Goal: Information Seeking & Learning: Learn about a topic

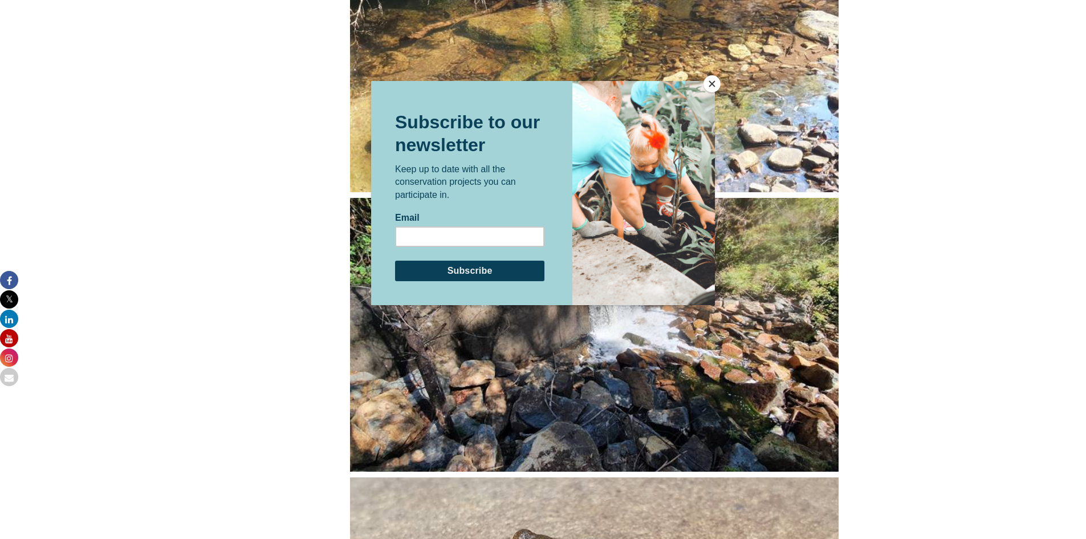
scroll to position [1482, 0]
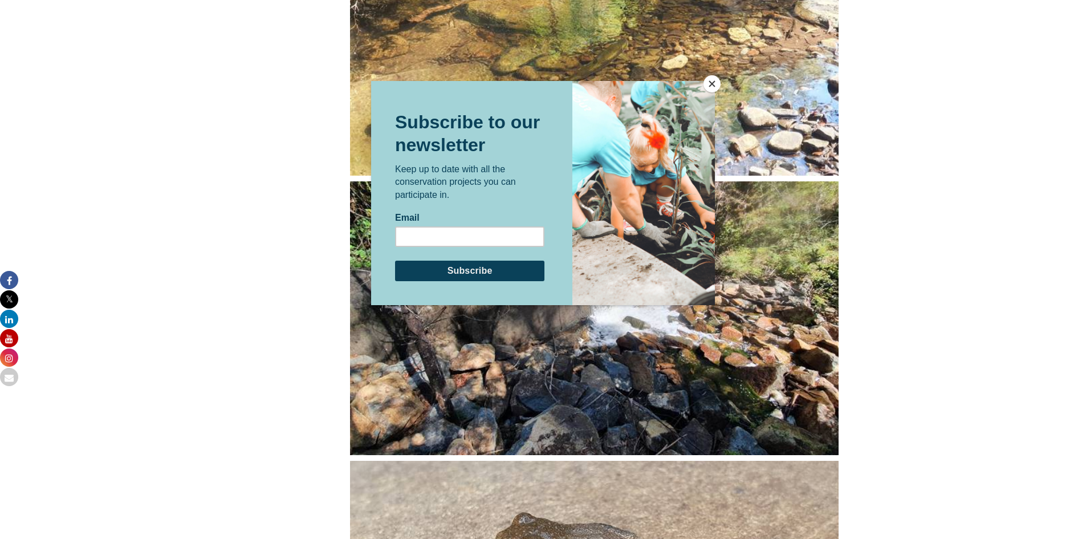
click at [715, 86] on button "Close" at bounding box center [712, 83] width 17 height 17
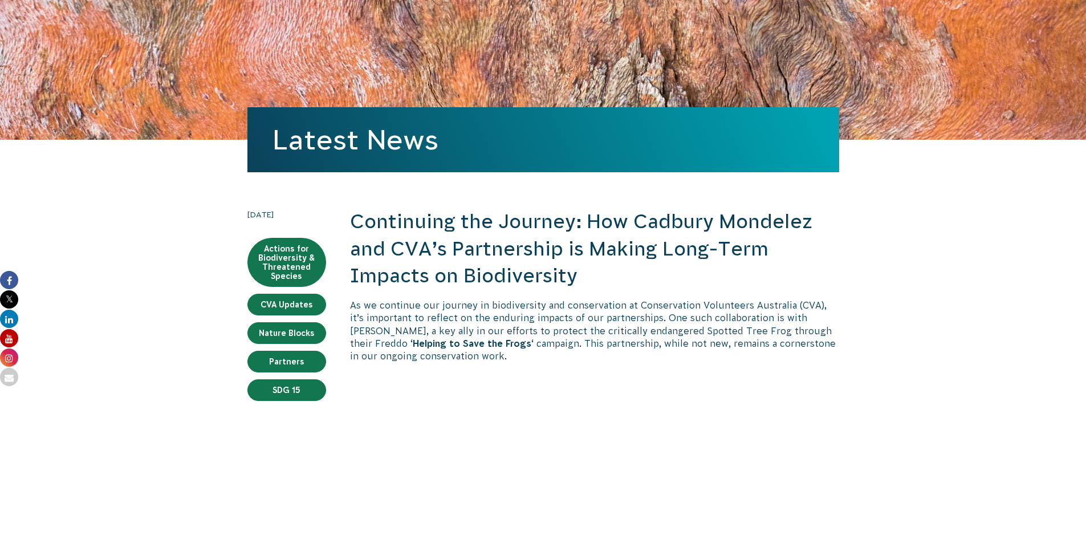
scroll to position [68, 0]
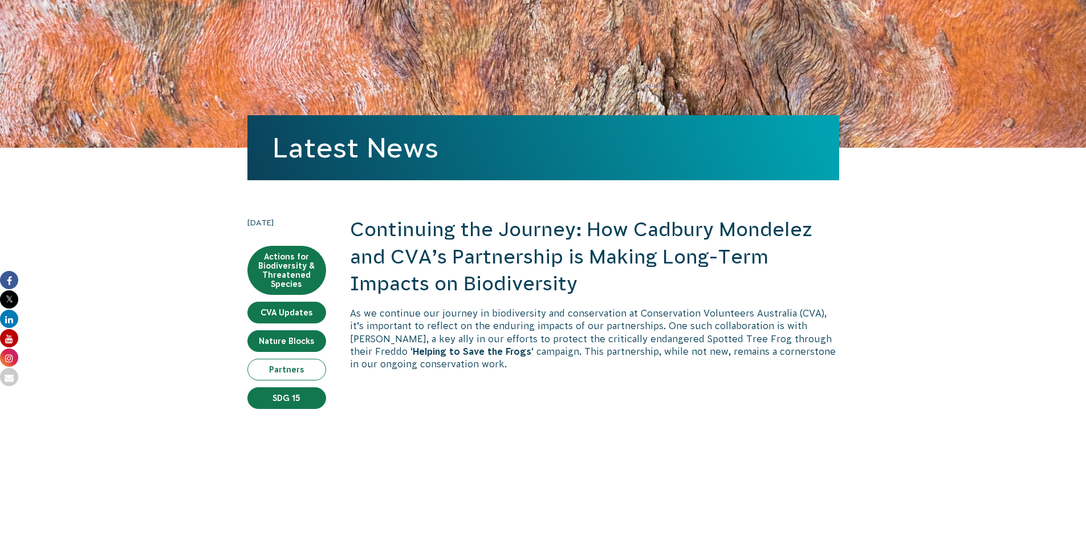
click at [294, 367] on link "Partners" at bounding box center [286, 370] width 79 height 22
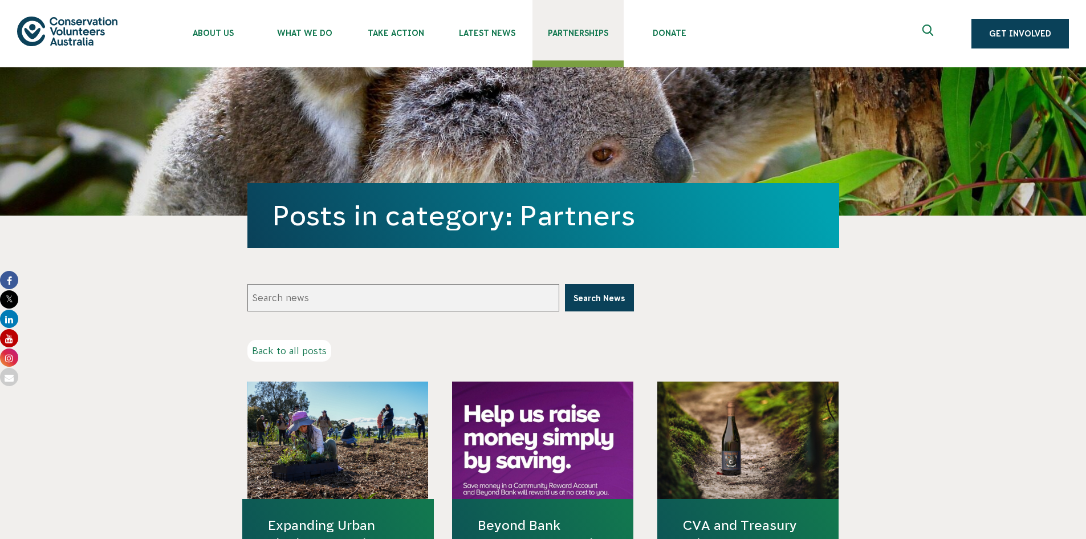
click at [582, 34] on span "Partnerships" at bounding box center [578, 33] width 91 height 9
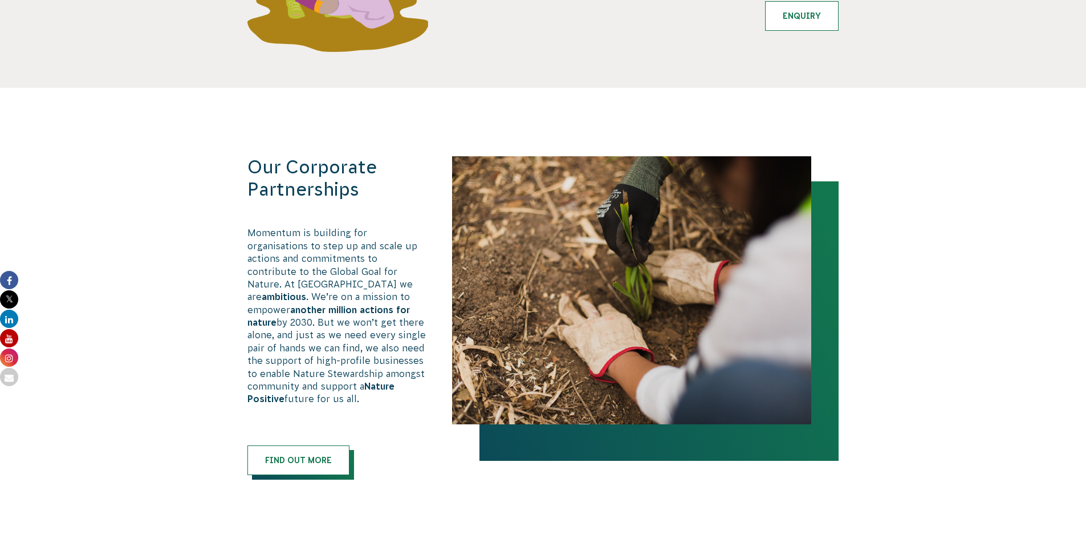
scroll to position [570, 0]
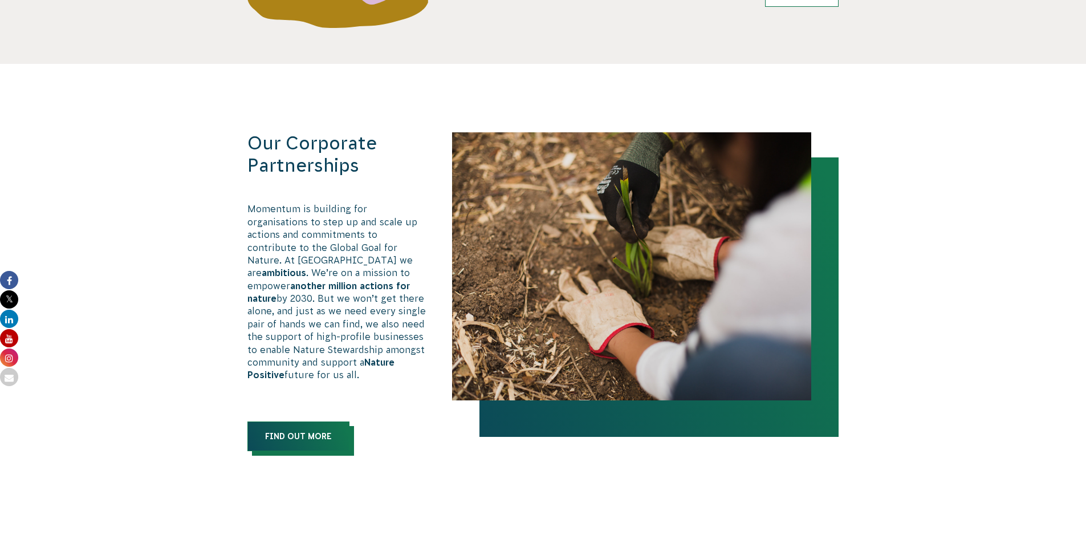
click at [303, 422] on link "Find out more" at bounding box center [298, 436] width 102 height 30
